Goal: Task Accomplishment & Management: Complete application form

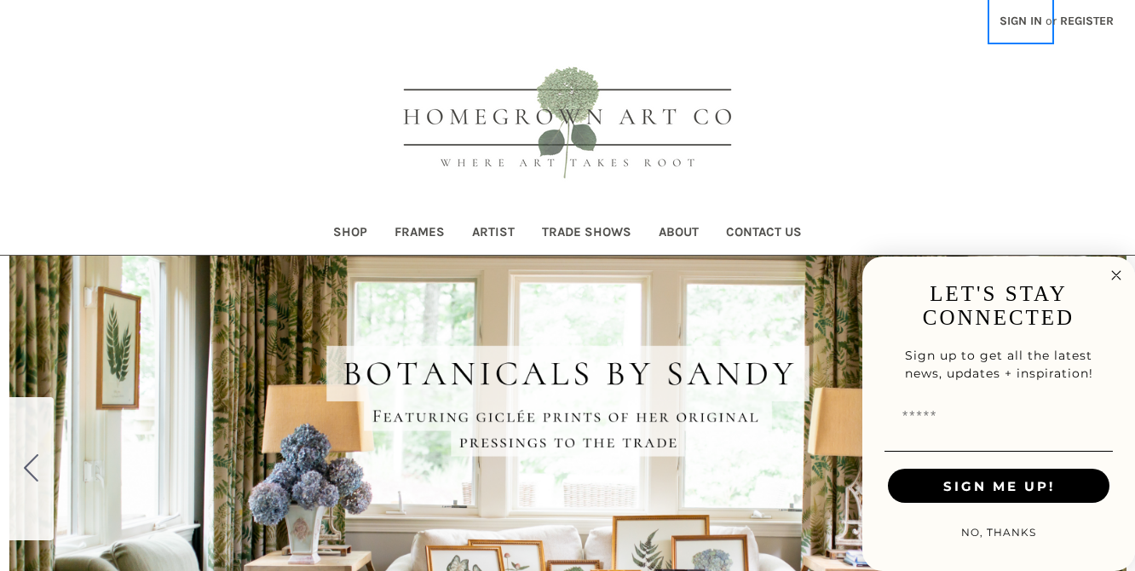
click at [1015, 16] on link "Sign in" at bounding box center [1021, 21] width 61 height 42
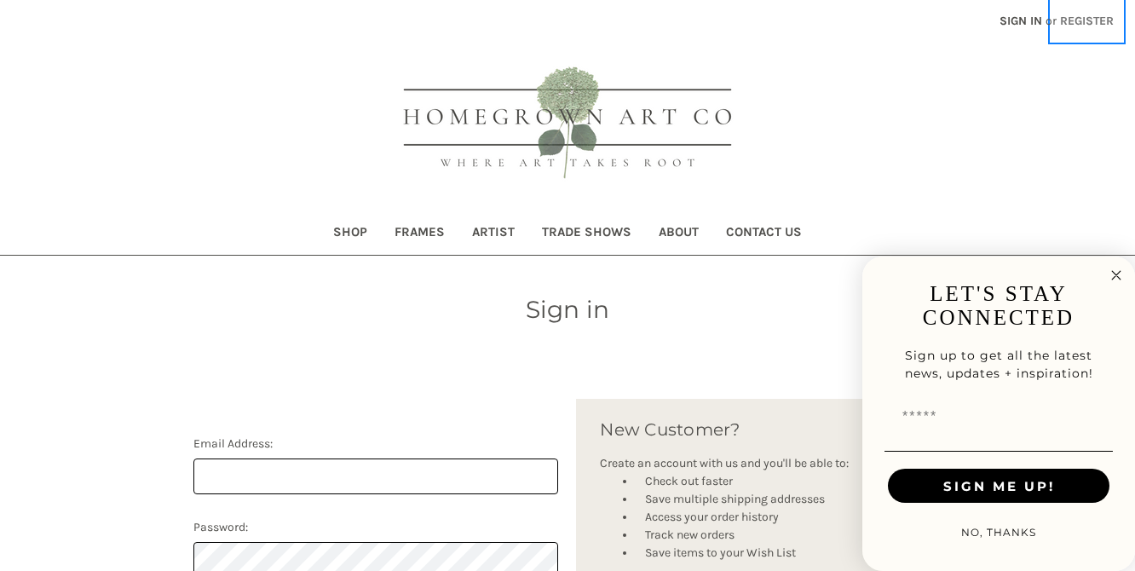
click at [1081, 26] on link "Register" at bounding box center [1087, 21] width 72 height 42
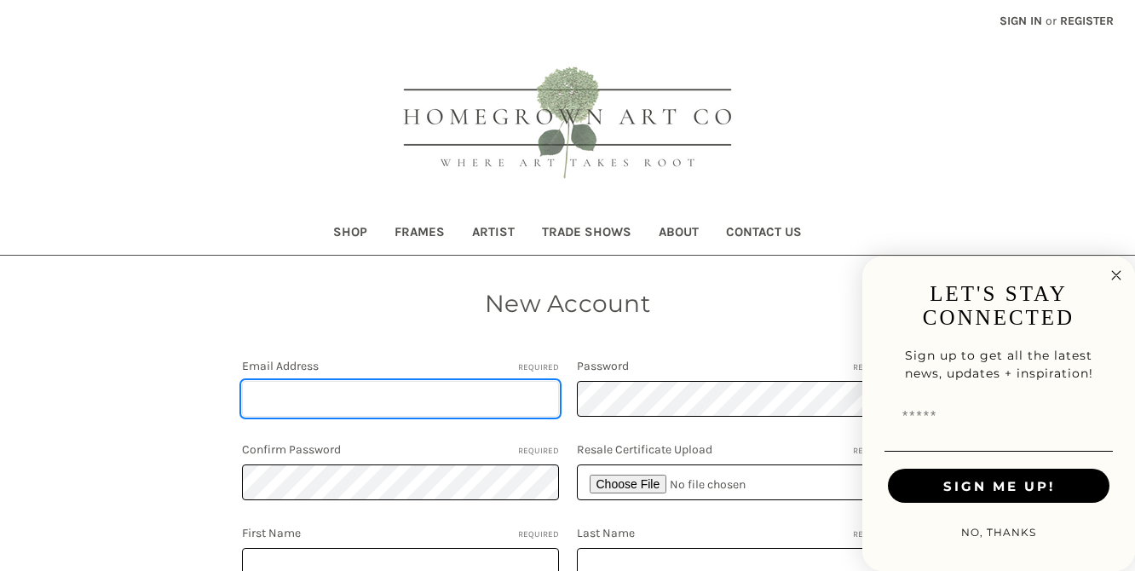
click at [401, 402] on input "Email Address Required" at bounding box center [400, 399] width 317 height 36
type input "[EMAIL_ADDRESS][DOMAIN_NAME]"
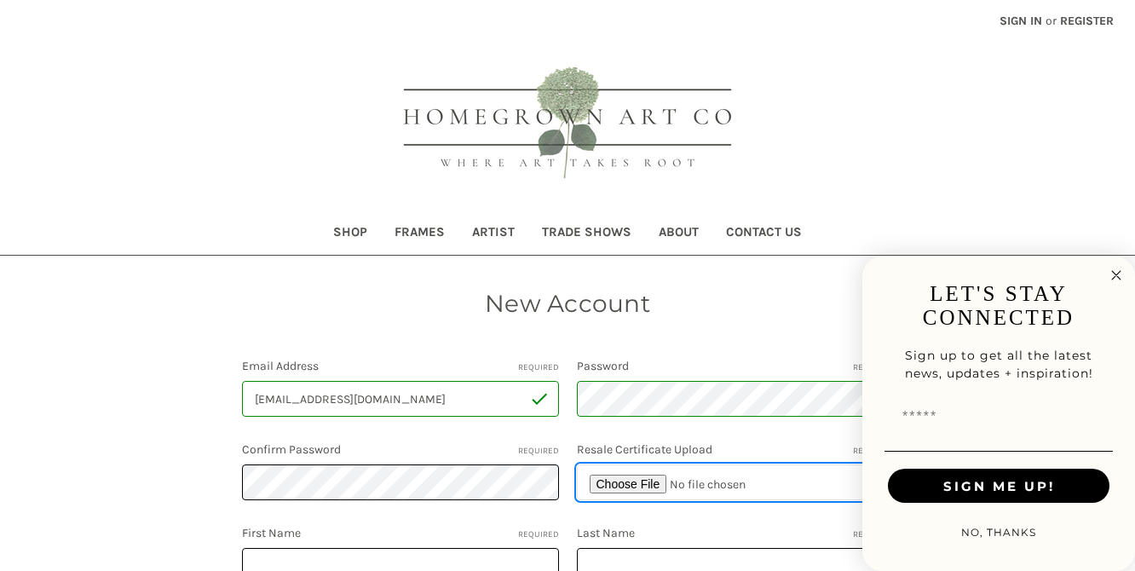
click at [617, 476] on input "file" at bounding box center [735, 483] width 317 height 36
type input "C:\fakepath\HGA Orders.pdf"
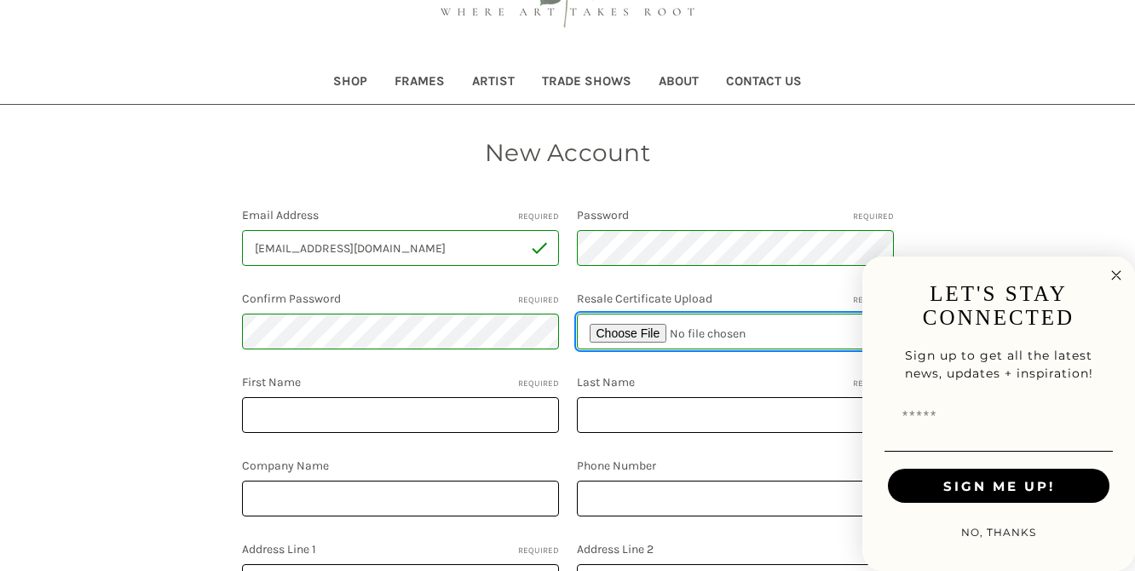
scroll to position [188, 0]
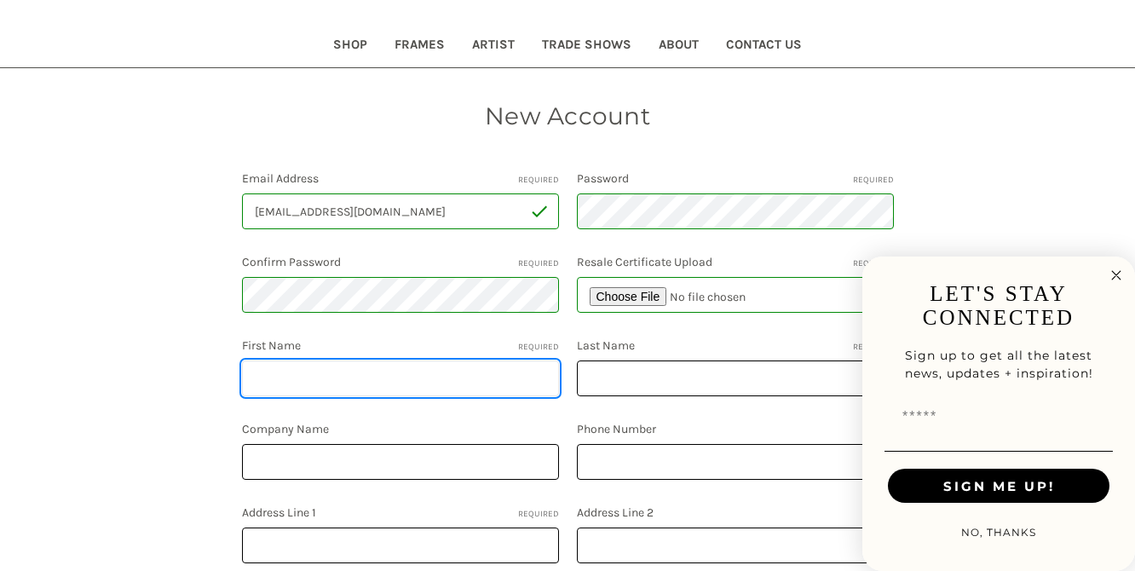
click at [451, 384] on input "First Name Required" at bounding box center [400, 379] width 317 height 36
type input "[PERSON_NAME]"
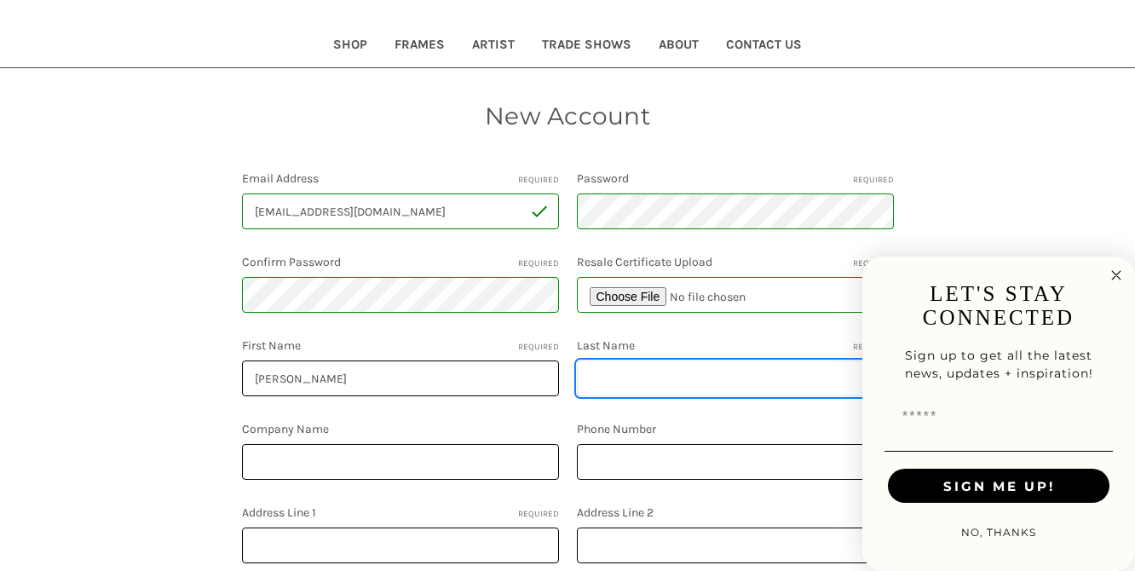
type input "[PERSON_NAME]"
type input "Homegrown Art Co"
type input "6789380134"
type input "[STREET_ADDRESS][PERSON_NAME]"
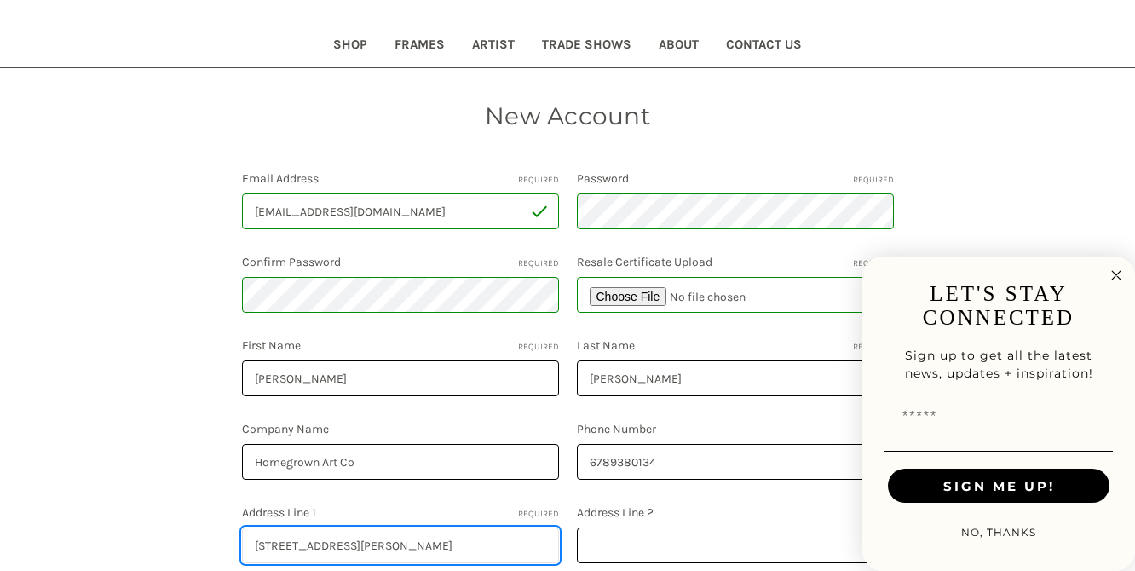
type input "[GEOGRAPHIC_DATA]"
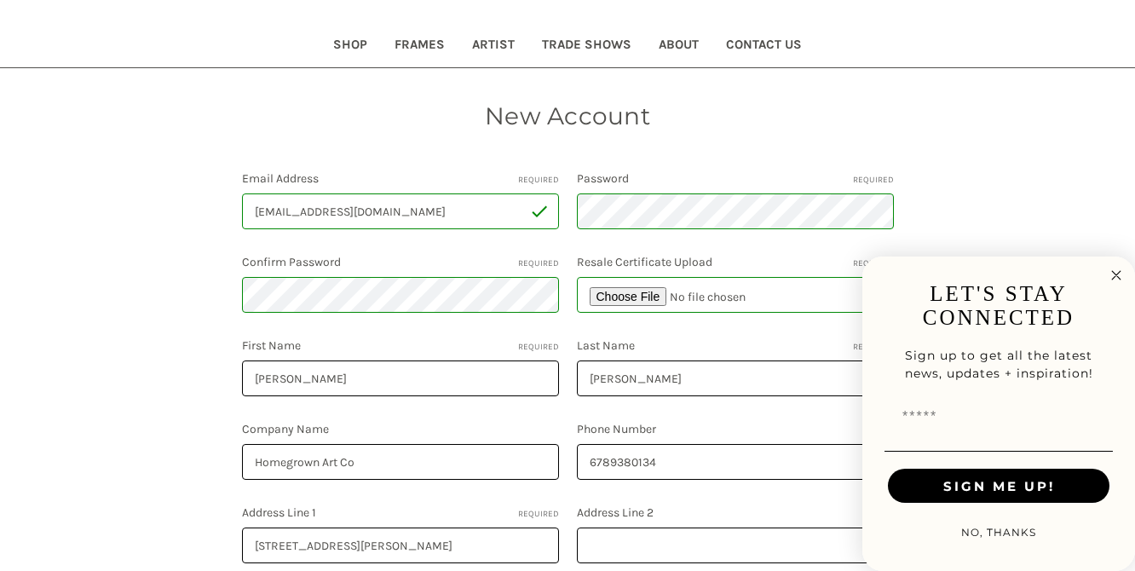
select select "**********"
type input "GA"
type input "30329"
select select "*******"
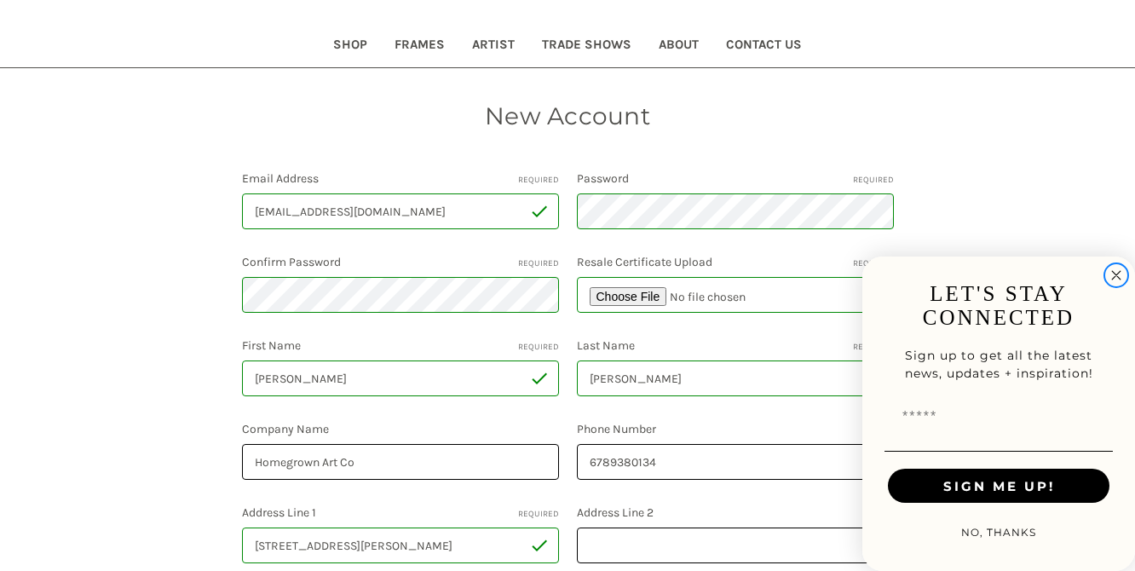
click at [1118, 270] on circle "Close dialog" at bounding box center [1117, 276] width 20 height 20
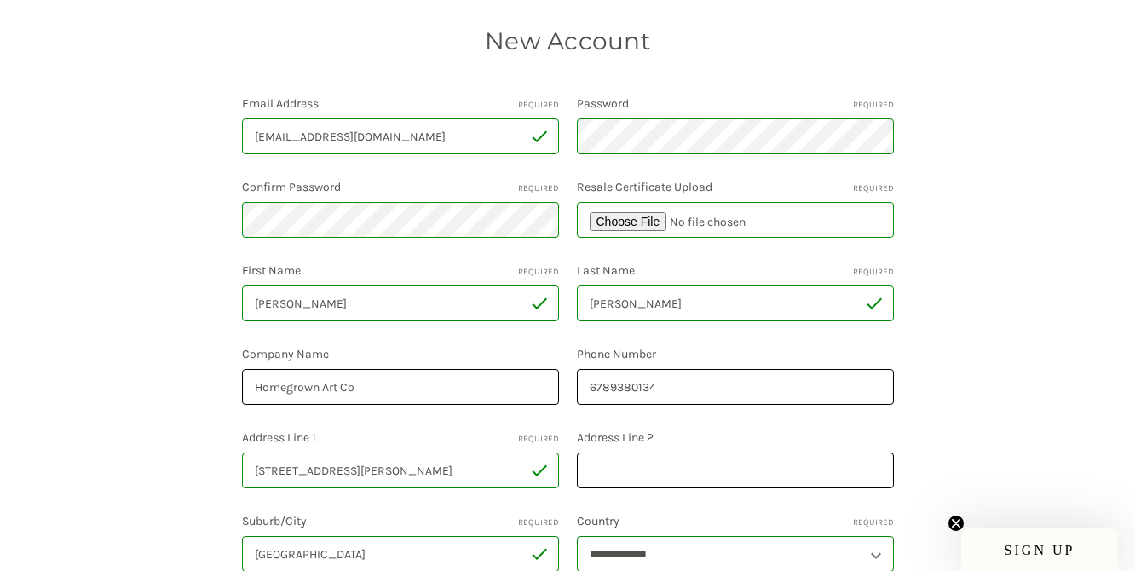
scroll to position [604, 0]
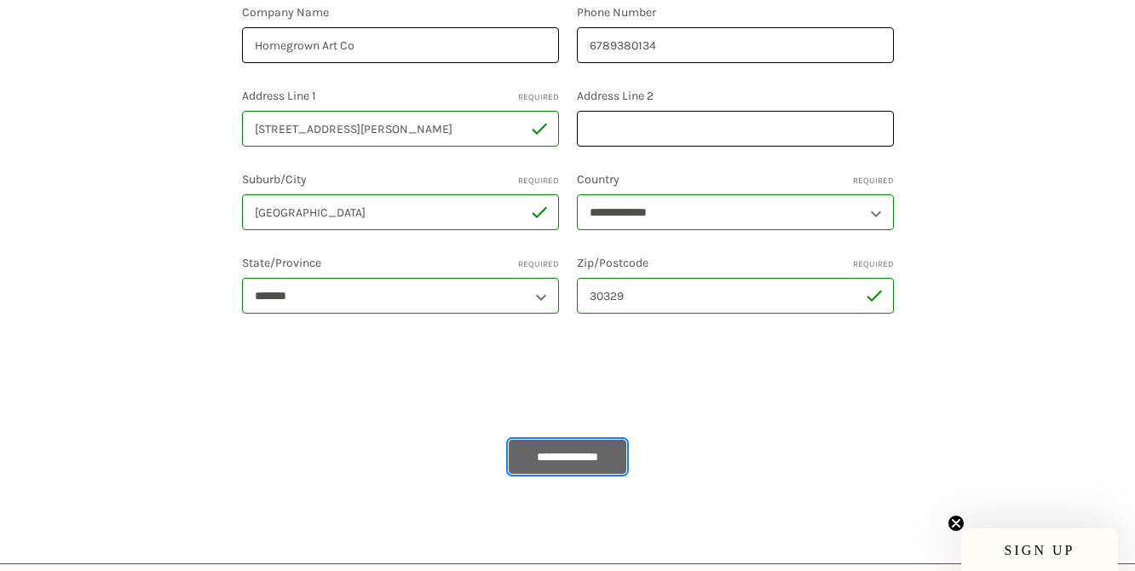
click at [581, 460] on input "**********" at bounding box center [568, 457] width 118 height 34
